Goal: Task Accomplishment & Management: Use online tool/utility

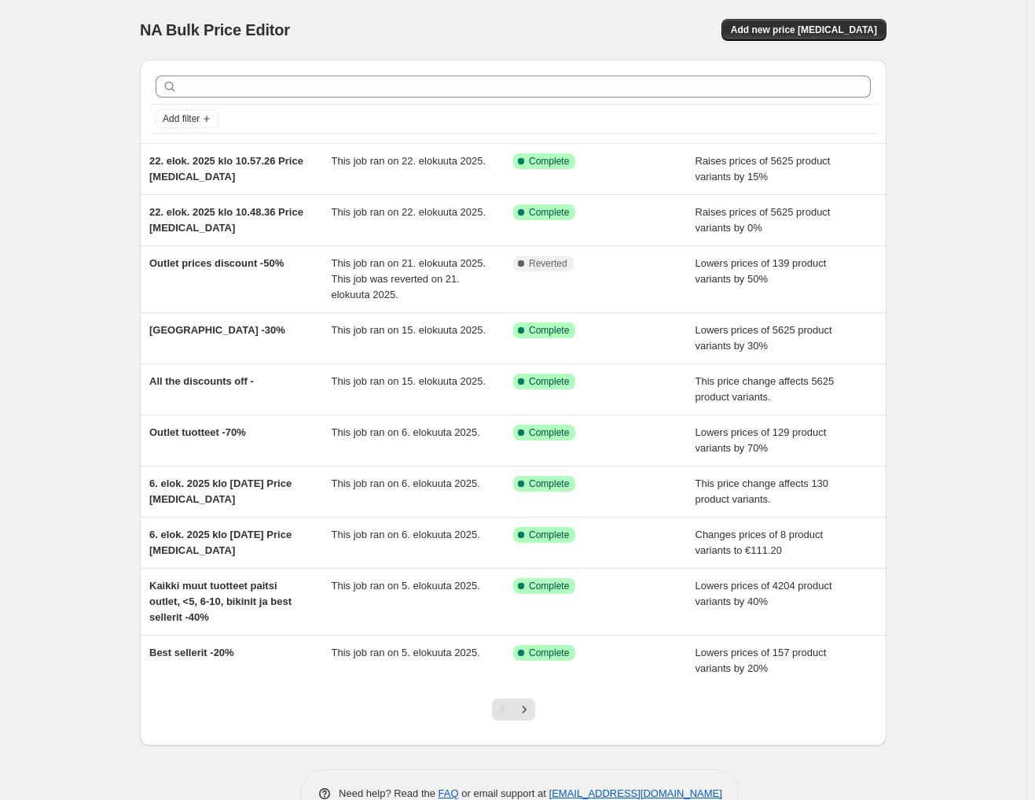
click at [824, 7] on div "NA Bulk Price Editor. This page is ready NA Bulk Price Editor Add new price [ME…" at bounding box center [513, 30] width 747 height 60
click at [826, 22] on button "Add new price [MEDICAL_DATA]" at bounding box center [804, 30] width 165 height 22
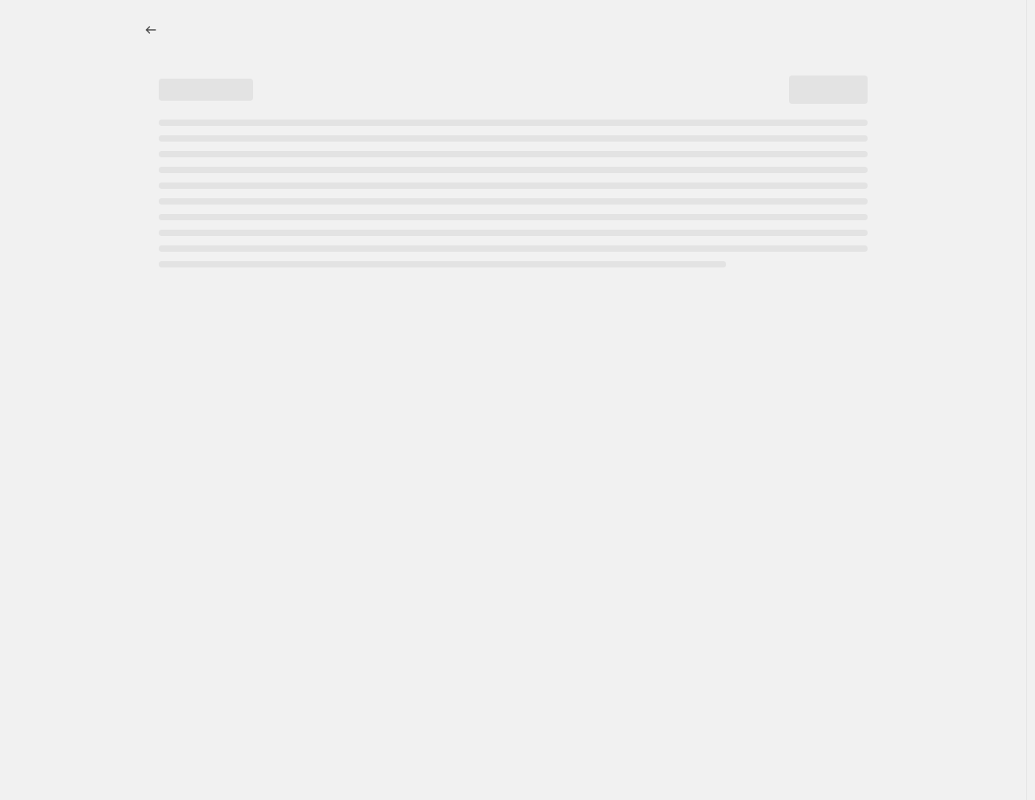
select select "percentage"
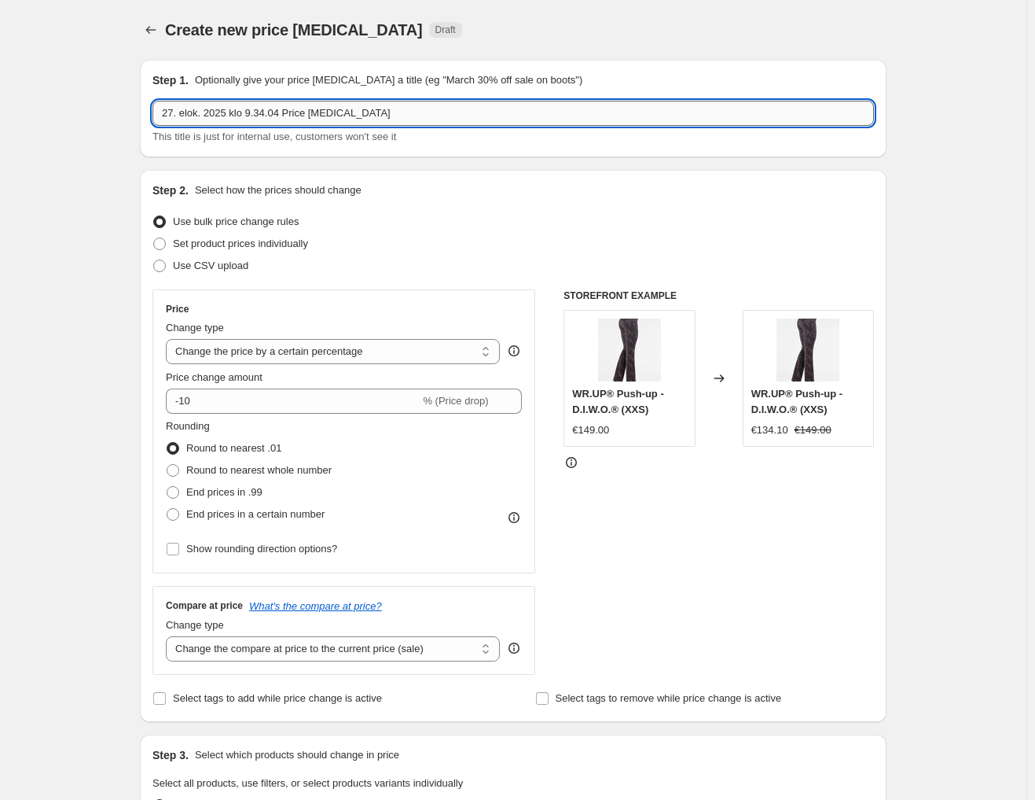
click at [282, 111] on input "27. elok. 2025 klo 9.34.04 Price [MEDICAL_DATA]" at bounding box center [514, 113] width 722 height 25
click at [289, 109] on input "27. elok. 2025 klo 9.34.04 Price [MEDICAL_DATA]" at bounding box center [514, 113] width 722 height 25
click at [290, 109] on input "27. elok. 2025 klo 9.34.04 Price [MEDICAL_DATA]" at bounding box center [514, 113] width 722 height 25
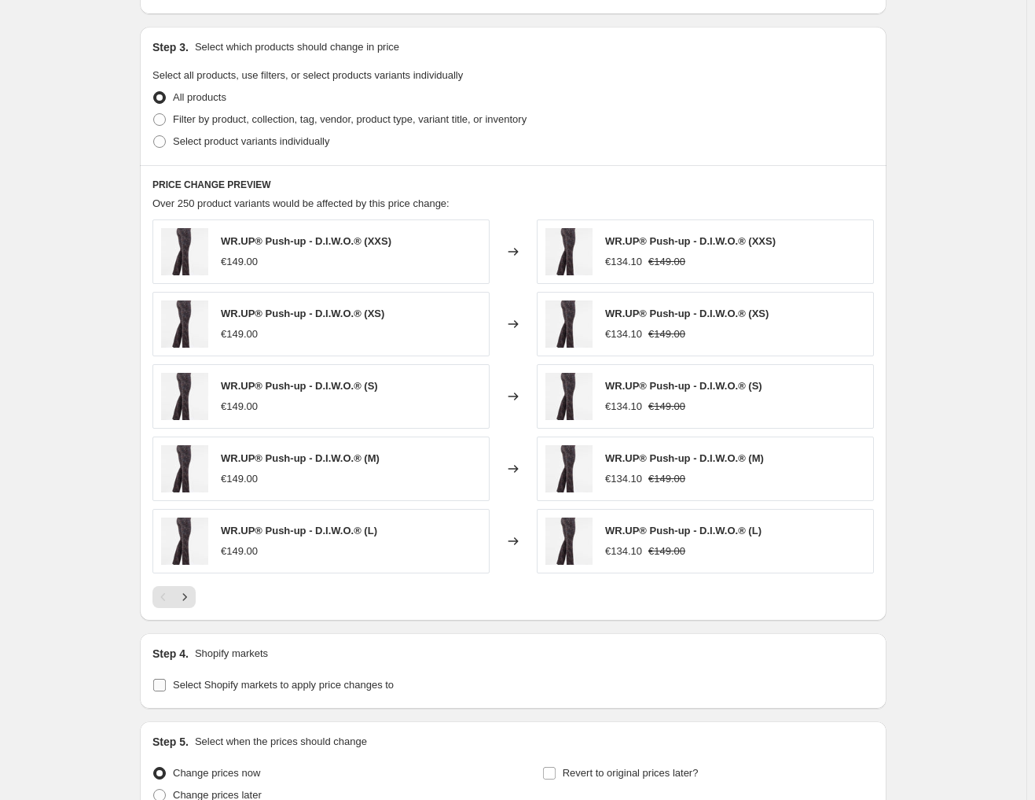
scroll to position [856, 0]
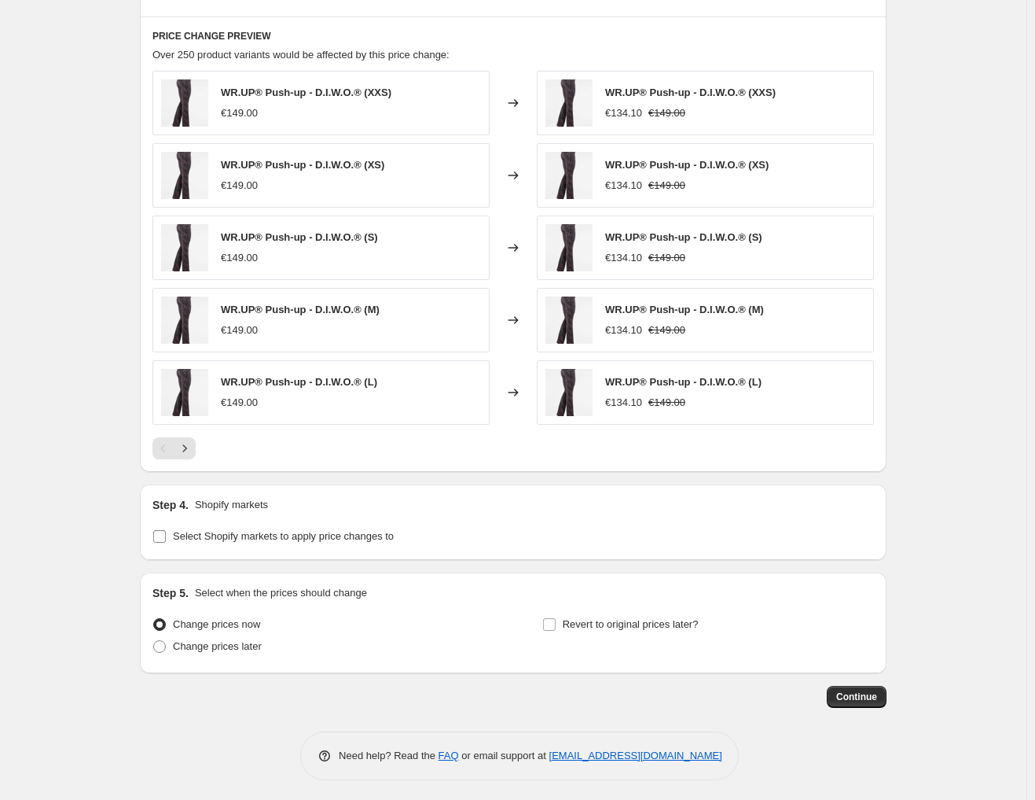
type input "Norja -20% Kaikesta"
click at [306, 540] on span "Select Shopify markets to apply price changes to" at bounding box center [283, 536] width 221 height 16
click at [166, 540] on input "Select Shopify markets to apply price changes to" at bounding box center [159, 536] width 13 height 13
checkbox input "true"
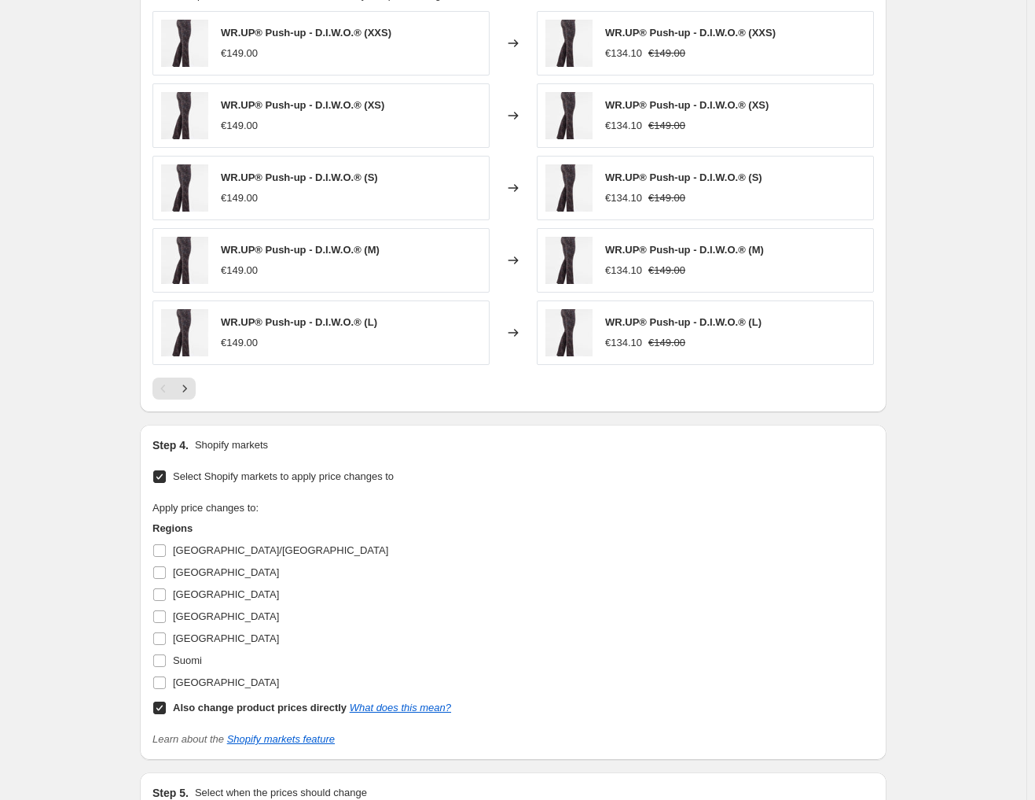
scroll to position [1013, 0]
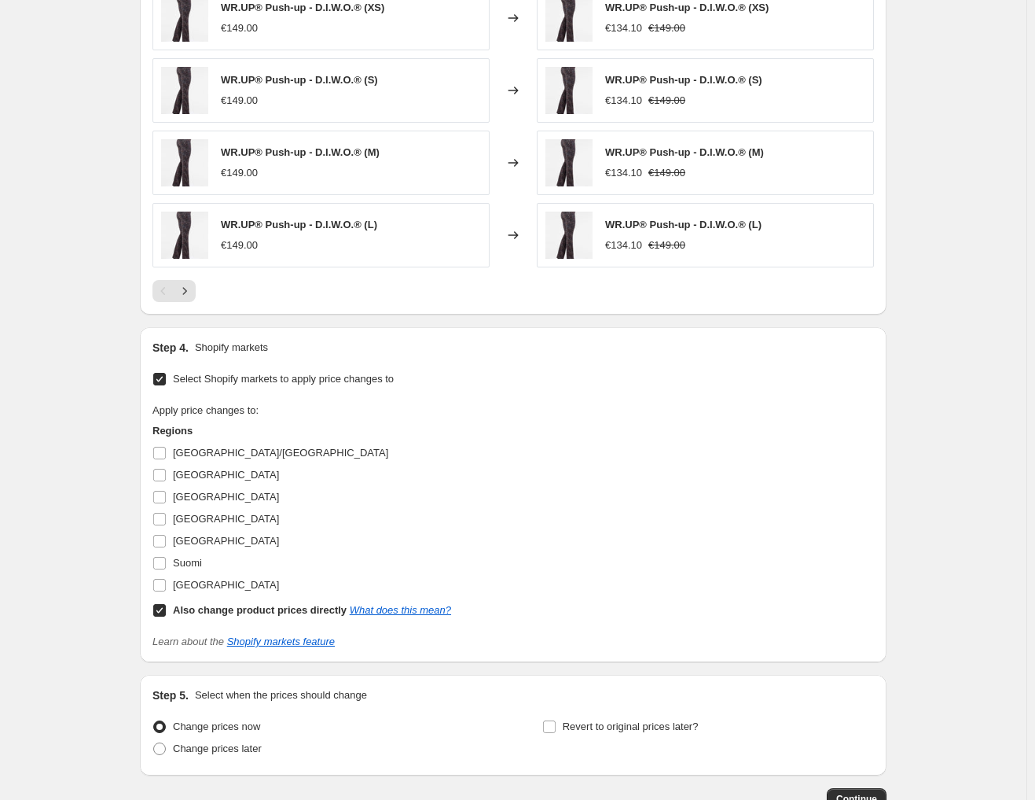
click at [165, 606] on input "Also change product prices directly What does this mean?" at bounding box center [159, 610] width 13 height 13
checkbox input "false"
click at [164, 495] on input "[GEOGRAPHIC_DATA]" at bounding box center [159, 497] width 13 height 13
checkbox input "true"
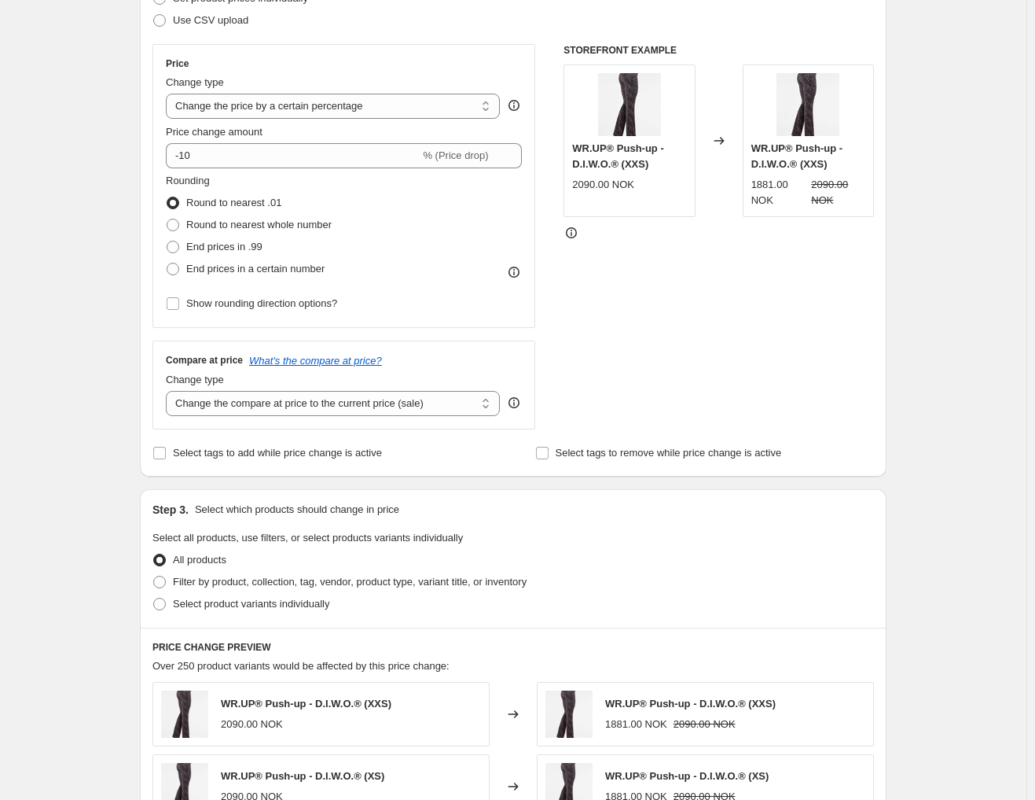
scroll to position [227, 0]
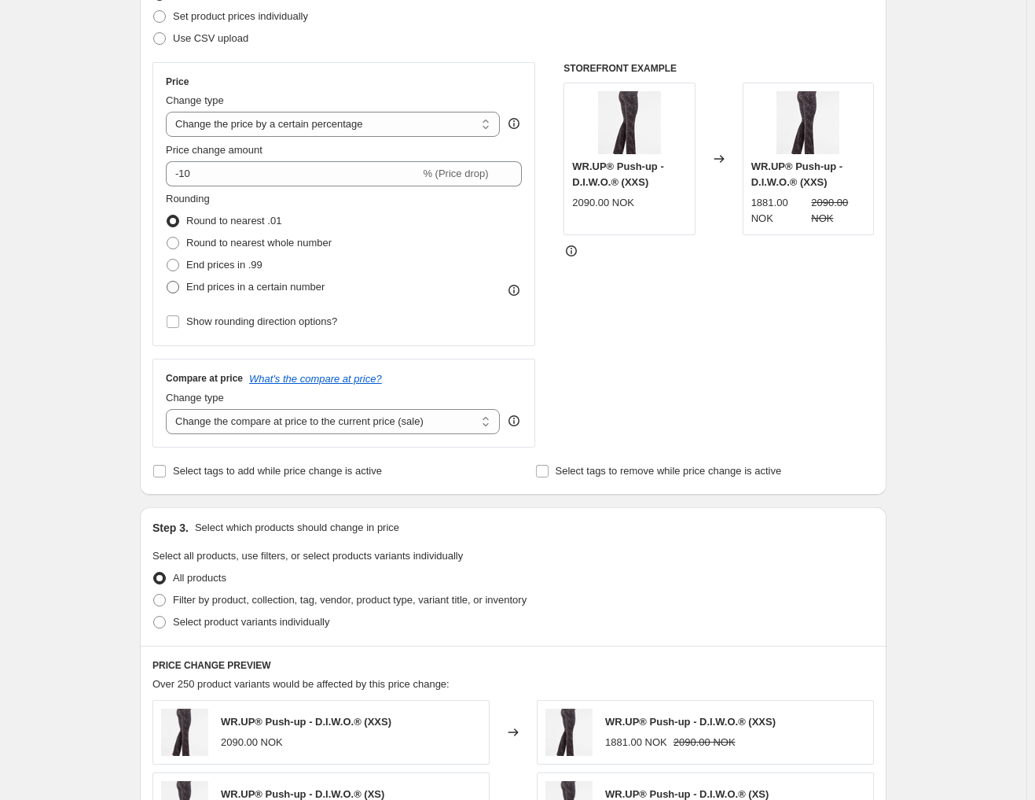
click at [228, 284] on span "End prices in a certain number" at bounding box center [255, 287] width 138 height 12
click at [167, 281] on input "End prices in a certain number" at bounding box center [167, 281] width 1 height 1
radio input "true"
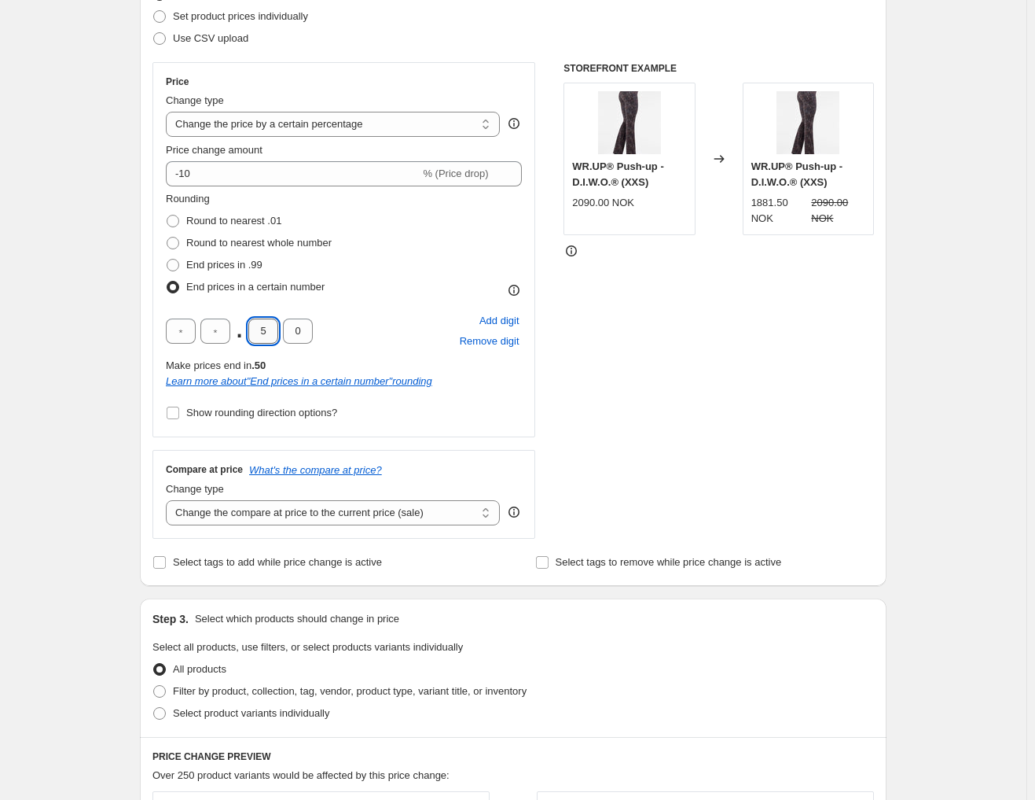
click at [256, 322] on input "5" at bounding box center [263, 330] width 30 height 25
click at [257, 322] on input "5" at bounding box center [263, 330] width 30 height 25
type input "0"
click at [189, 331] on input "text" at bounding box center [181, 330] width 30 height 25
type input "9"
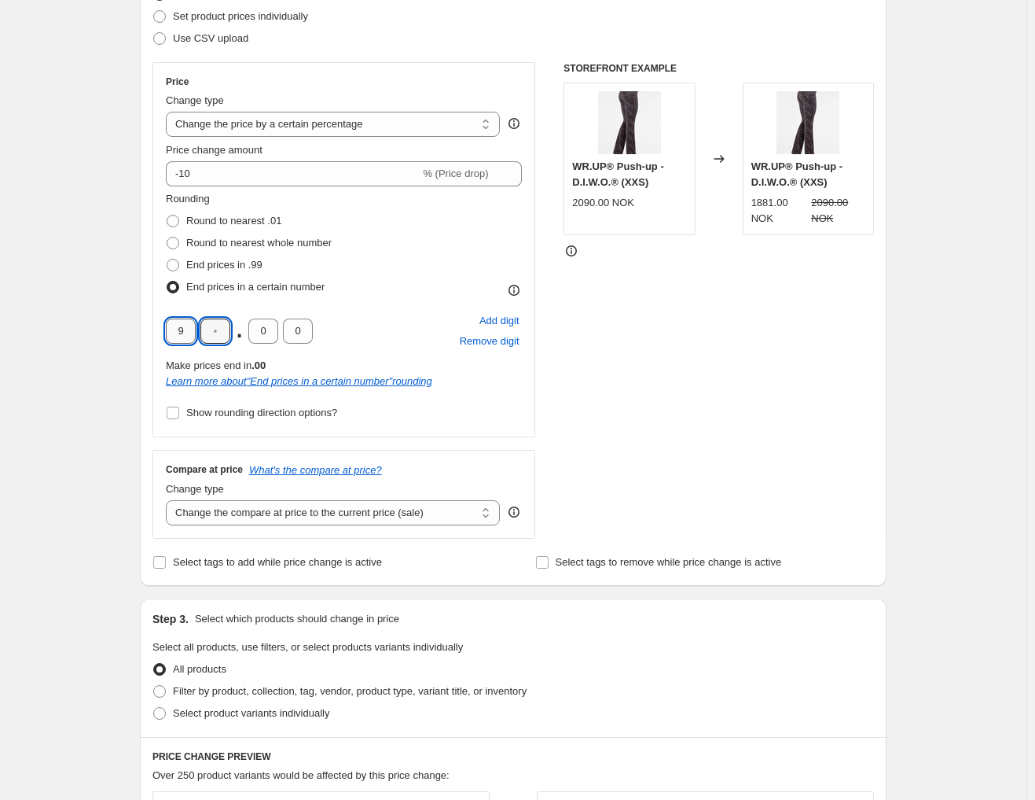
type input "0"
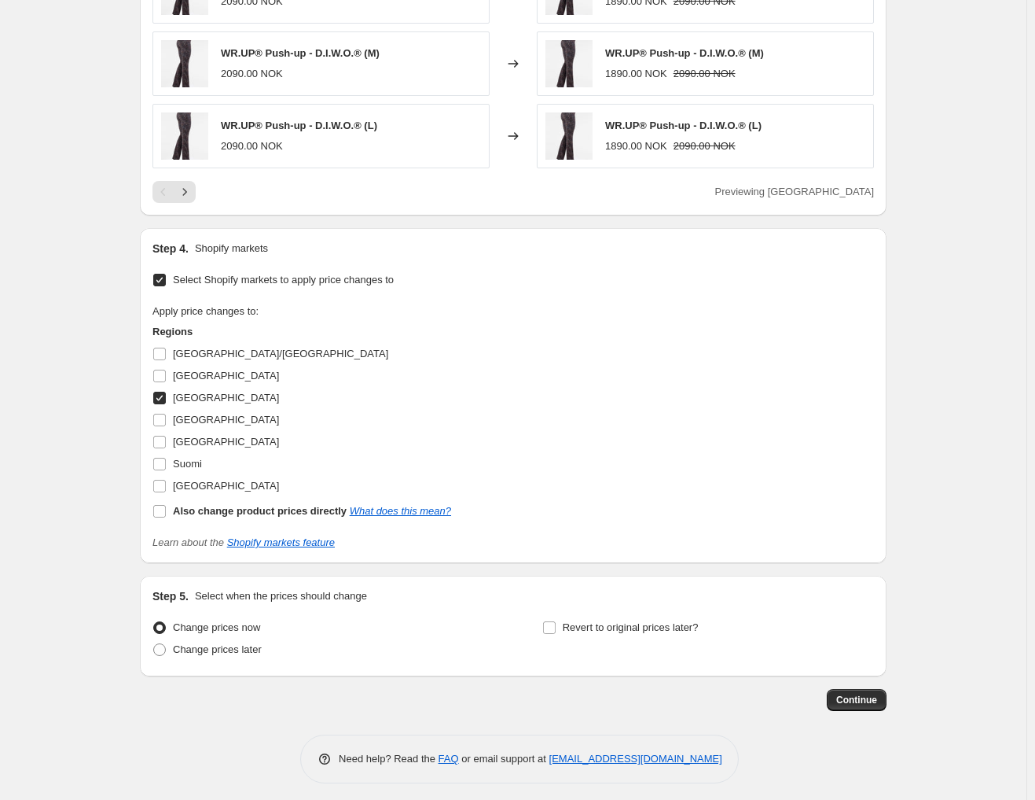
scroll to position [1208, 0]
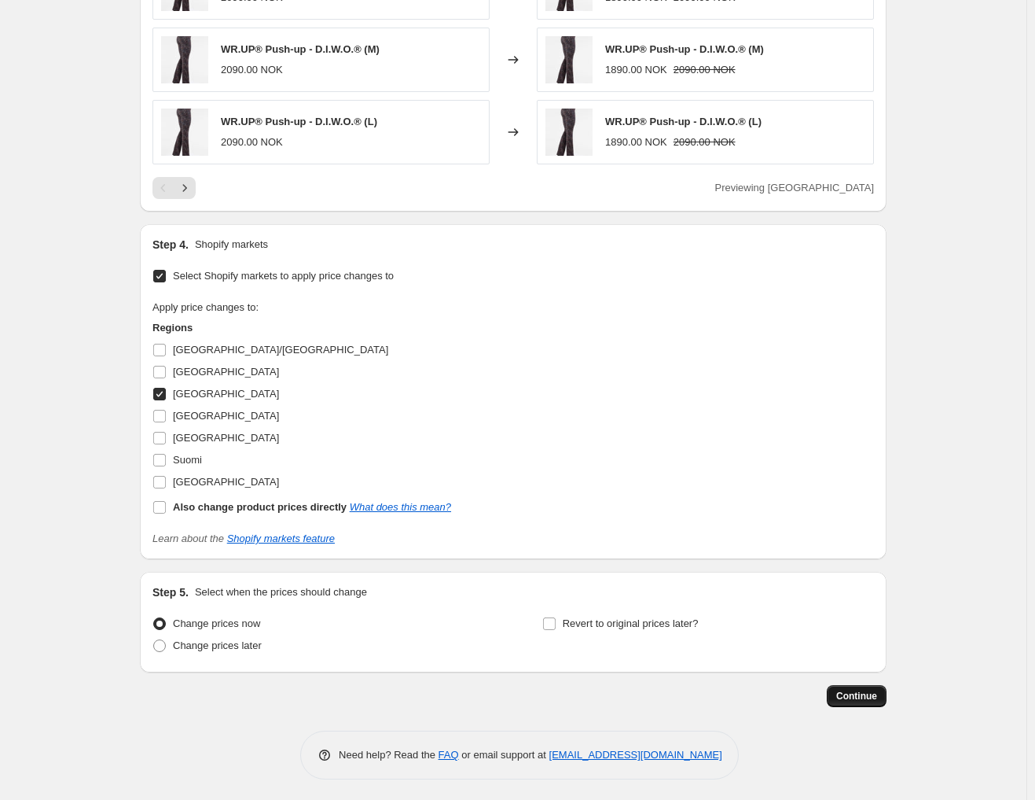
click at [859, 691] on span "Continue" at bounding box center [857, 696] width 41 height 13
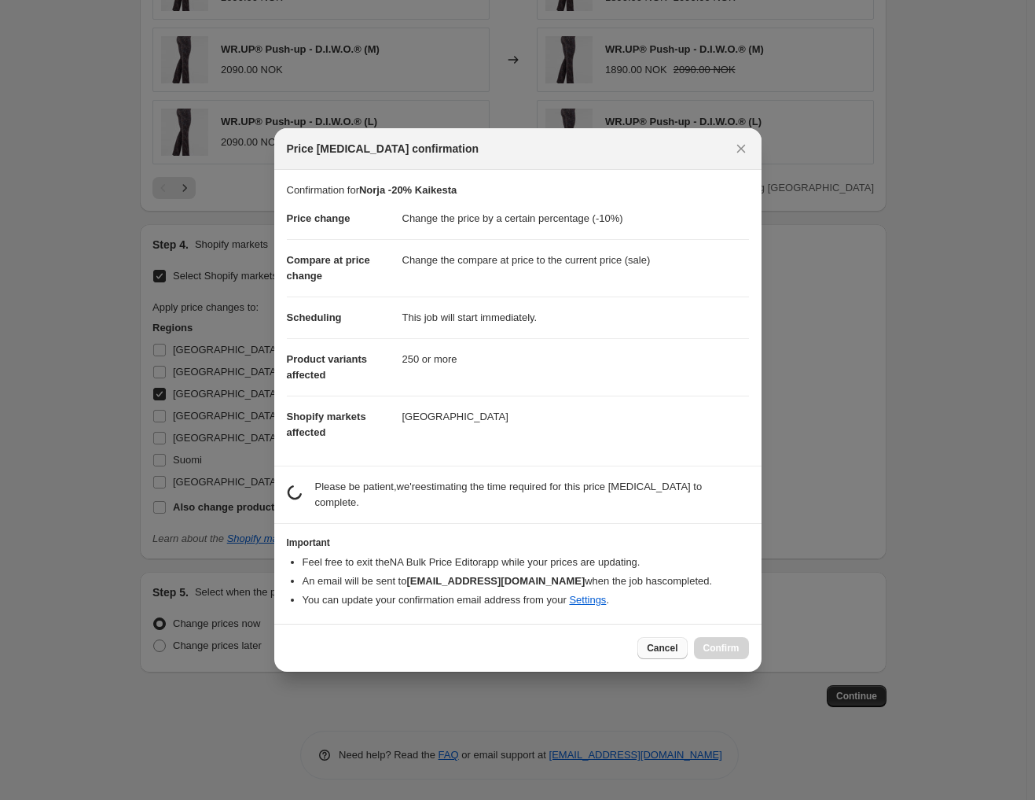
click at [659, 642] on span "Cancel" at bounding box center [662, 648] width 31 height 13
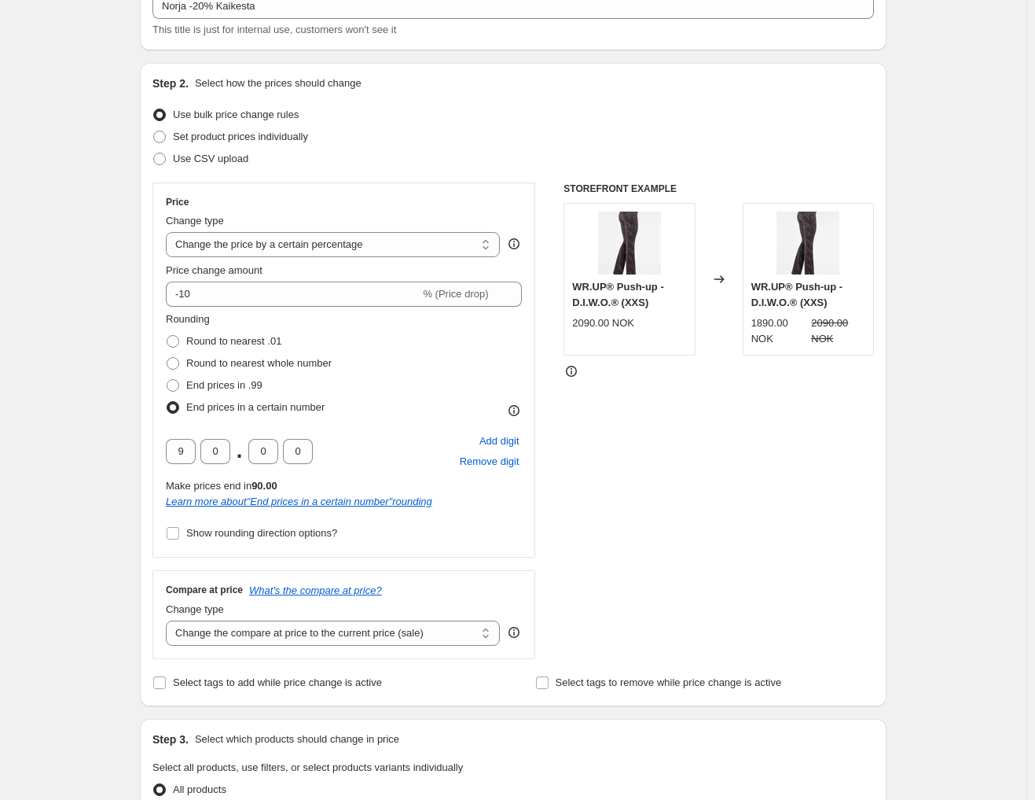
scroll to position [0, 0]
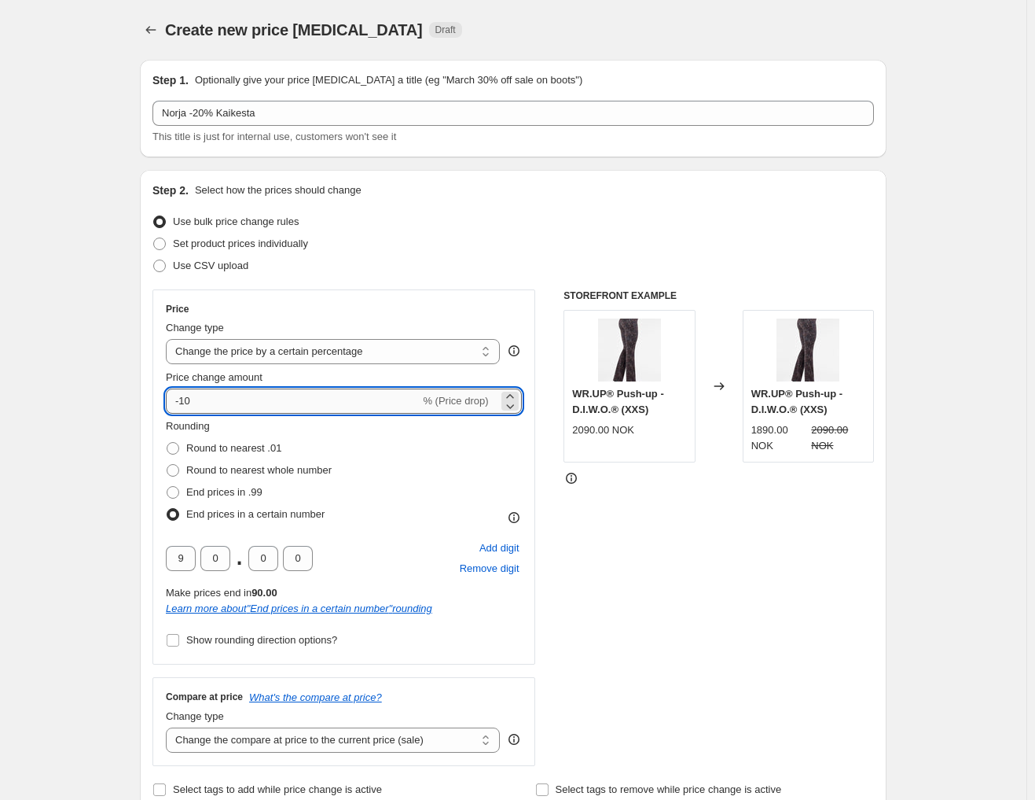
click at [231, 399] on input "-10" at bounding box center [293, 400] width 254 height 25
click at [192, 400] on input "-10" at bounding box center [293, 400] width 254 height 25
type input "-20"
click at [809, 529] on div "STOREFRONT EXAMPLE WR.UP® Push-up - D.I.W.O.® (XXS) 2090.00 NOK Changed to WR.U…" at bounding box center [719, 527] width 311 height 476
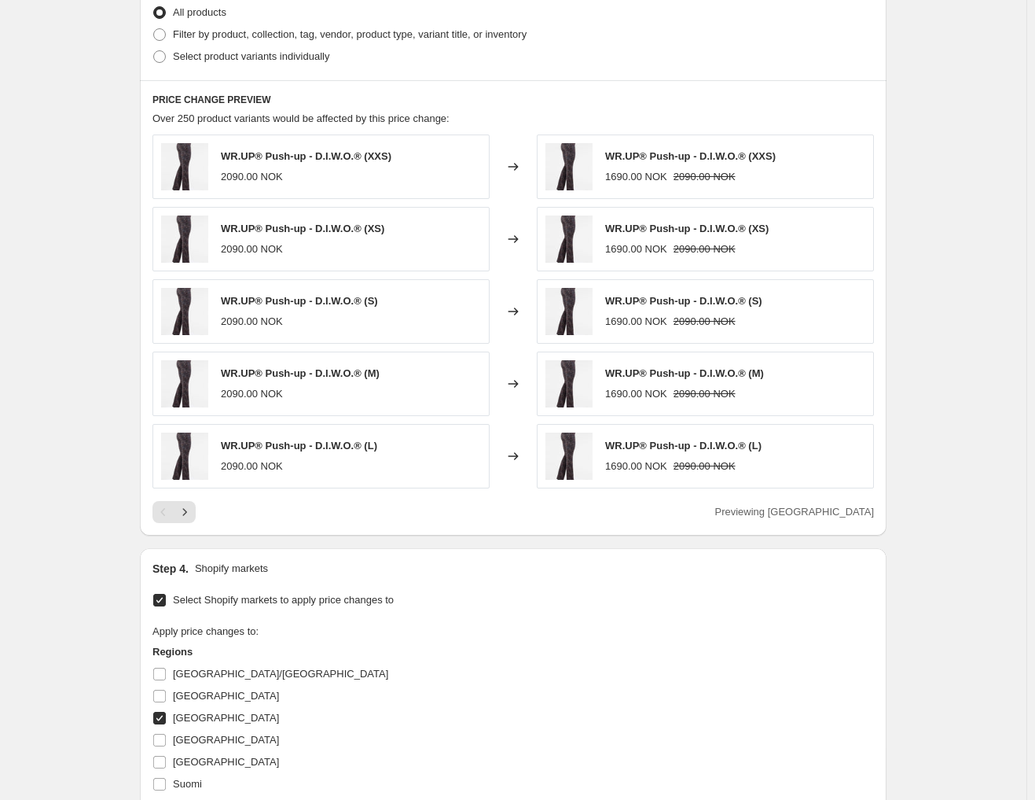
scroll to position [943, 0]
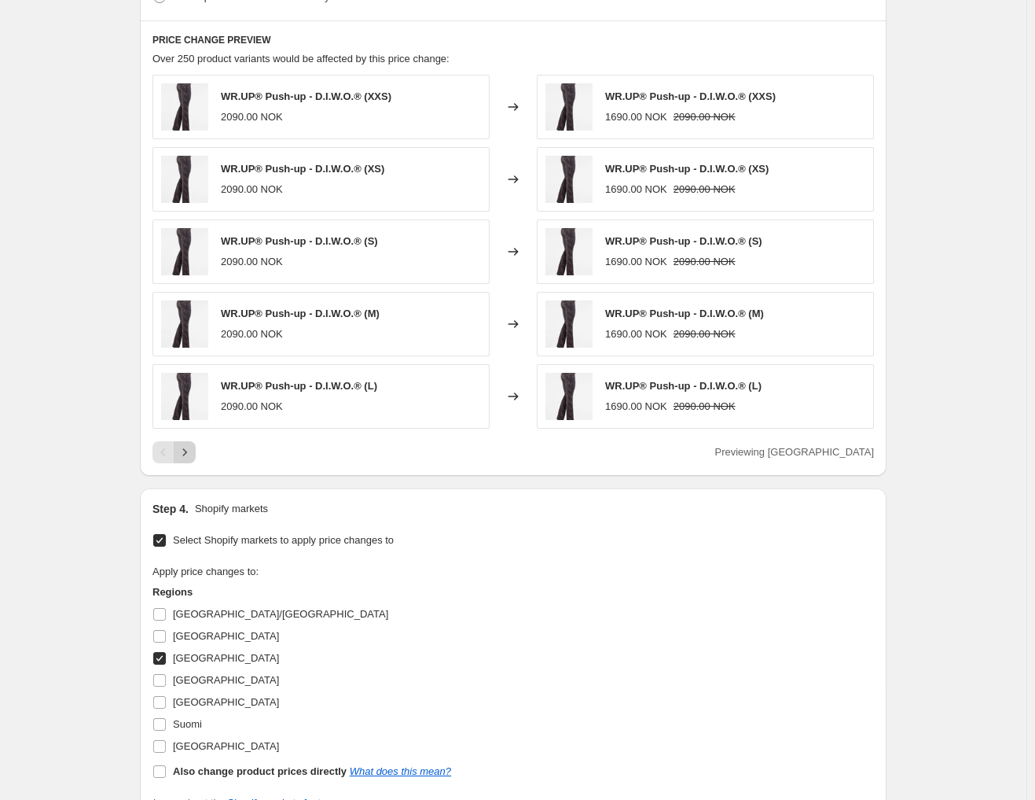
click at [193, 446] on icon "Next" at bounding box center [185, 452] width 16 height 16
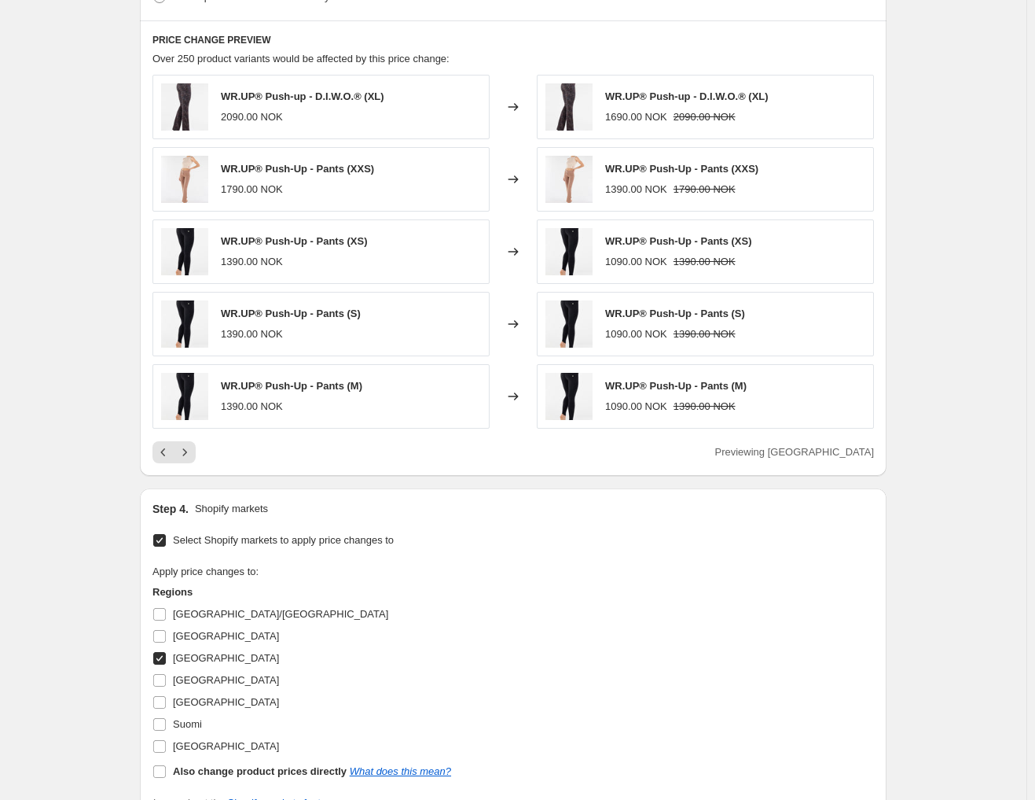
scroll to position [1208, 0]
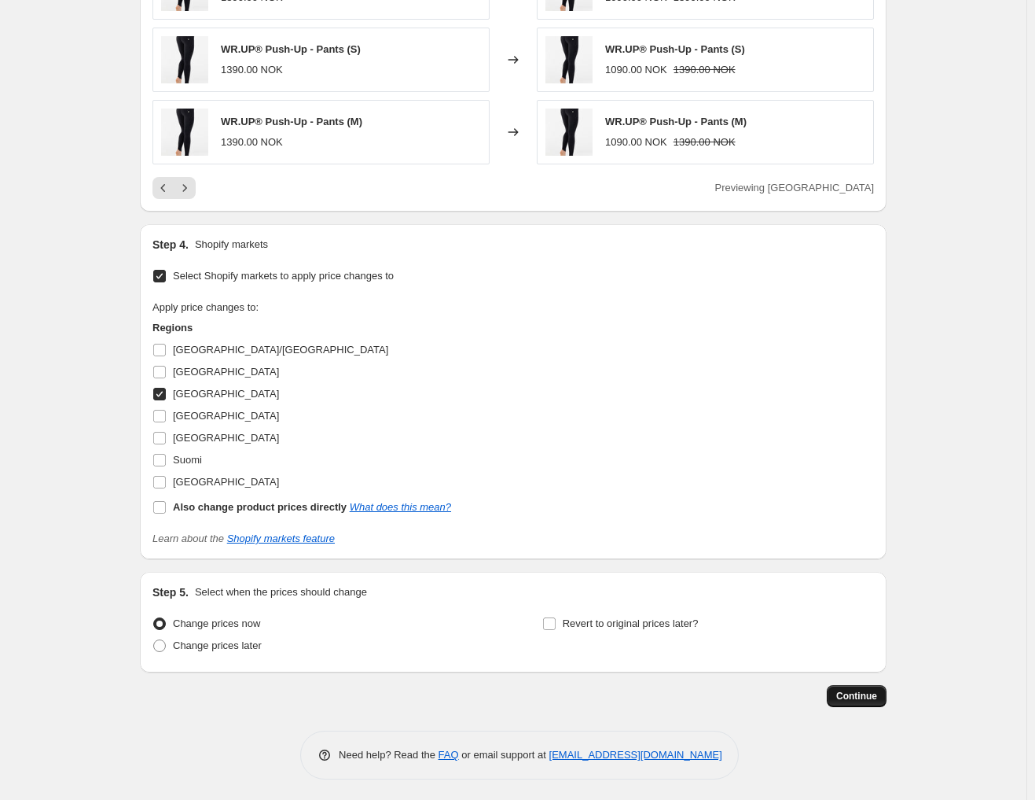
click at [859, 686] on button "Continue" at bounding box center [857, 696] width 60 height 22
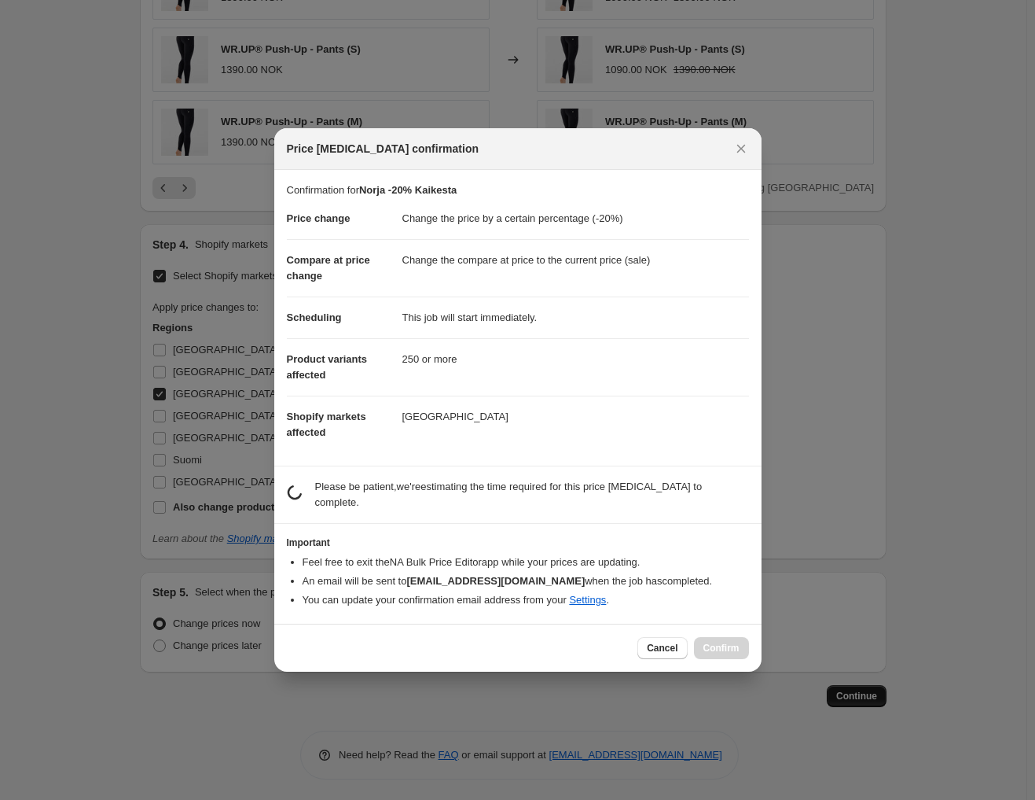
scroll to position [0, 0]
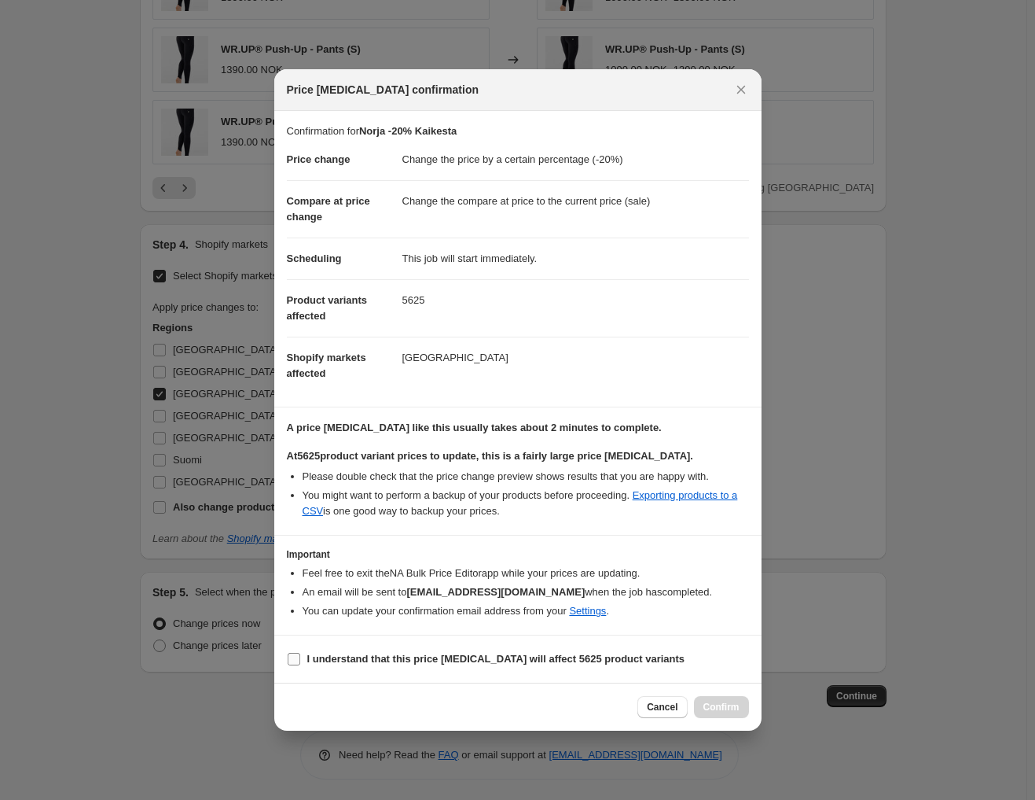
click at [346, 653] on b "I understand that this price [MEDICAL_DATA] will affect 5625 product variants" at bounding box center [496, 659] width 378 height 12
click at [300, 653] on input "I understand that this price [MEDICAL_DATA] will affect 5625 product variants" at bounding box center [294, 659] width 13 height 13
checkbox input "true"
click at [737, 708] on span "Confirm" at bounding box center [722, 707] width 36 height 13
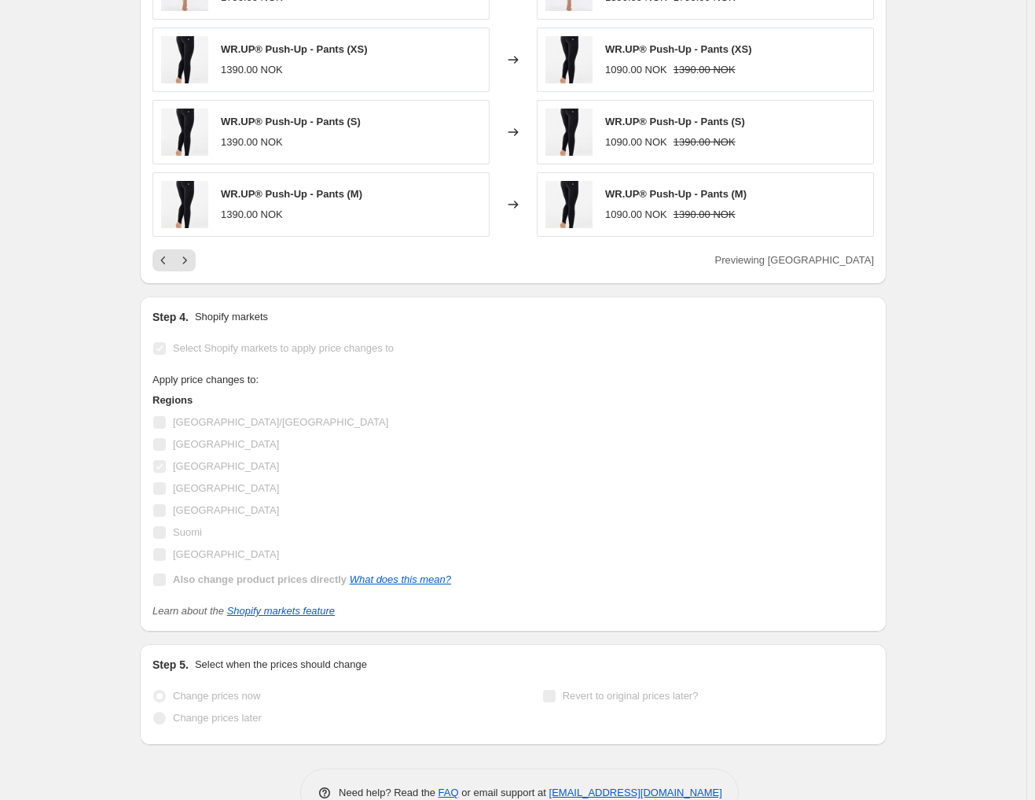
scroll to position [1248, 0]
